Goal: Find contact information: Find contact information

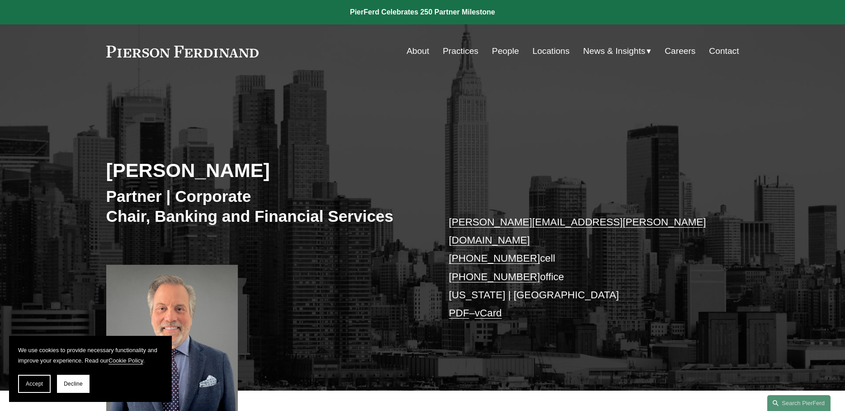
click at [548, 51] on link "Locations" at bounding box center [551, 51] width 37 height 17
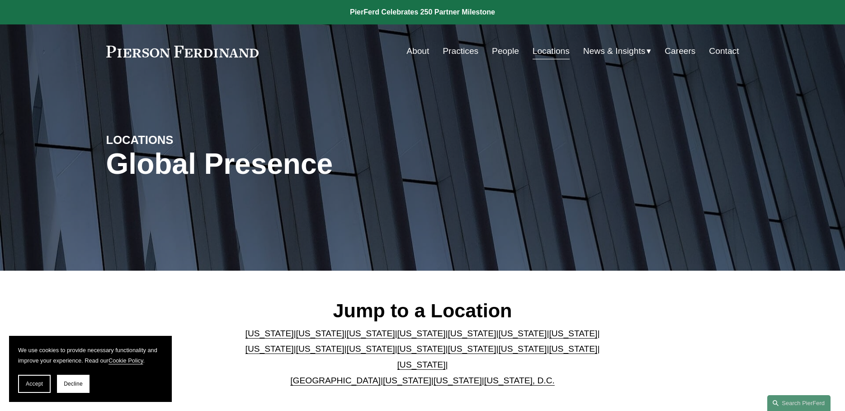
click at [347, 353] on link "[US_STATE]" at bounding box center [371, 348] width 48 height 9
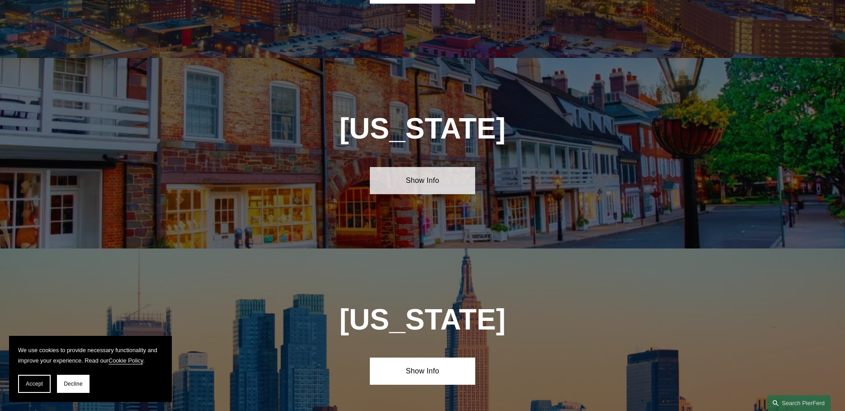
click at [420, 167] on link "Show Info" at bounding box center [422, 180] width 105 height 27
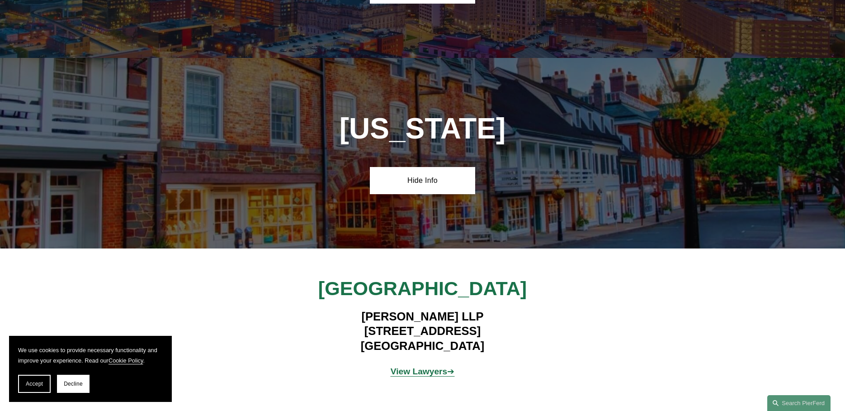
click at [412, 366] on strong "View Lawyers" at bounding box center [419, 370] width 57 height 9
